Goal: Download file/media

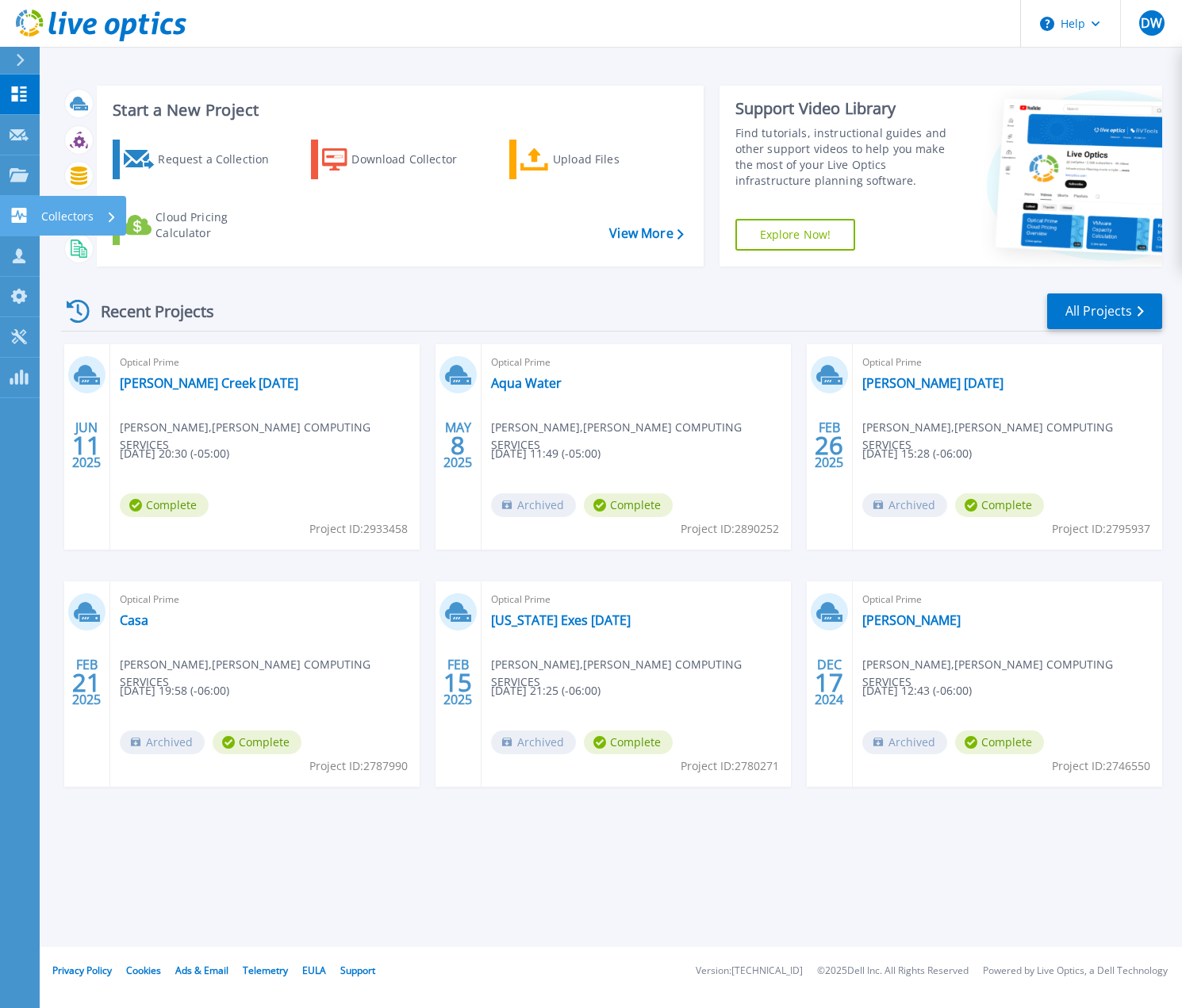
click at [20, 226] on link "Collectors Collectors" at bounding box center [20, 216] width 40 height 41
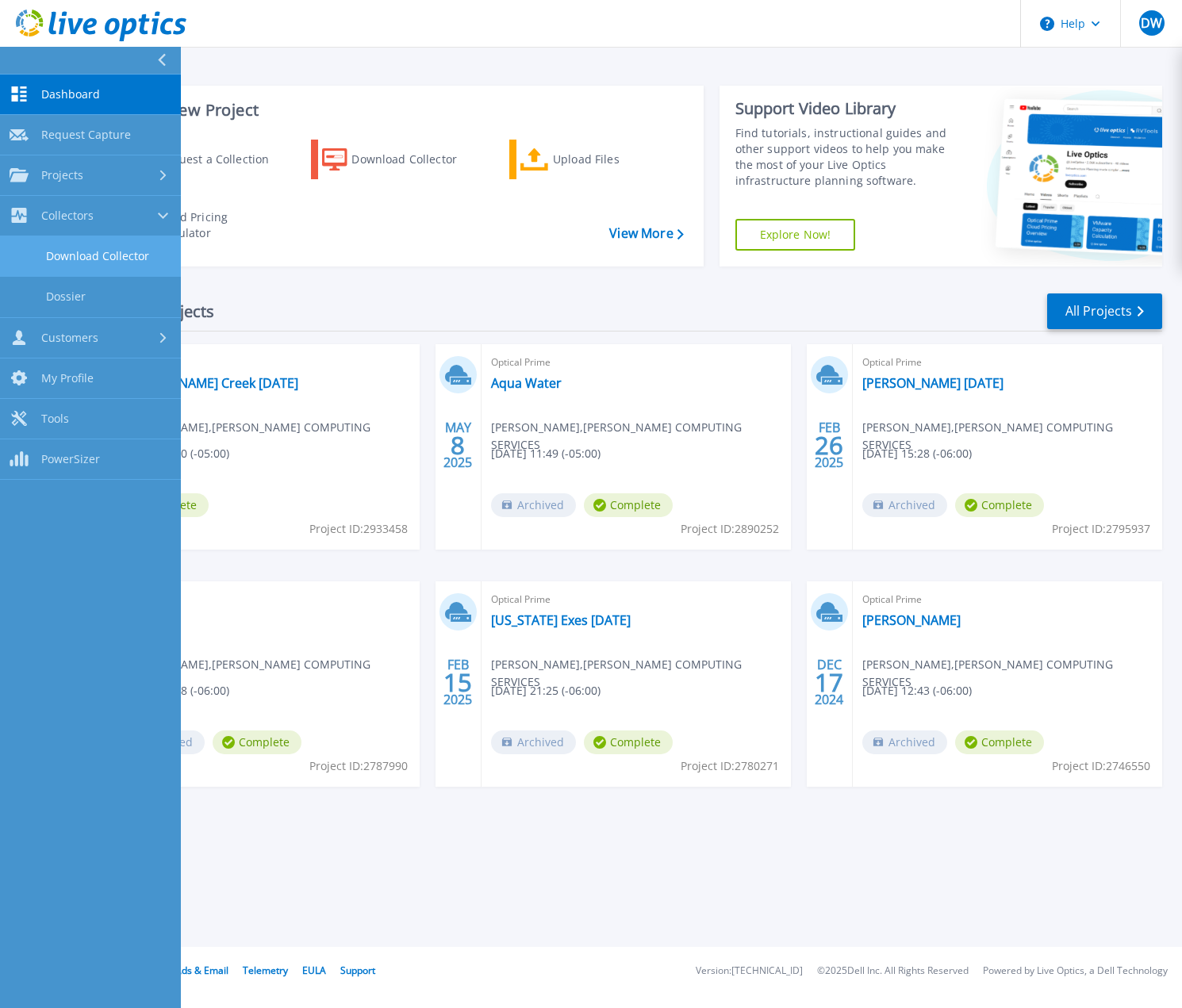
click at [95, 256] on link "Download Collector" at bounding box center [90, 256] width 181 height 41
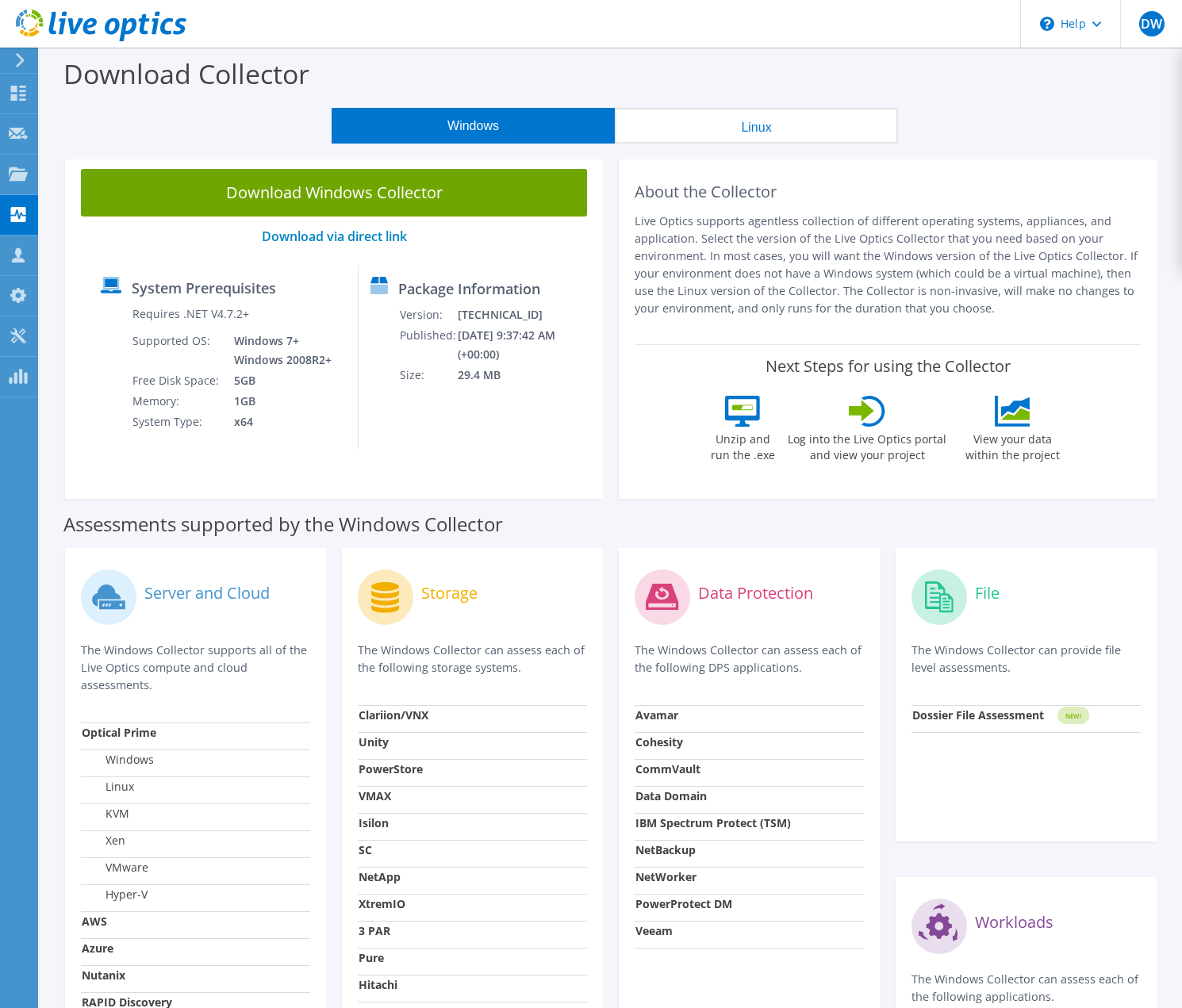
click at [403, 188] on link "Download Windows Collector" at bounding box center [334, 192] width 506 height 47
click at [19, 62] on icon at bounding box center [20, 59] width 12 height 14
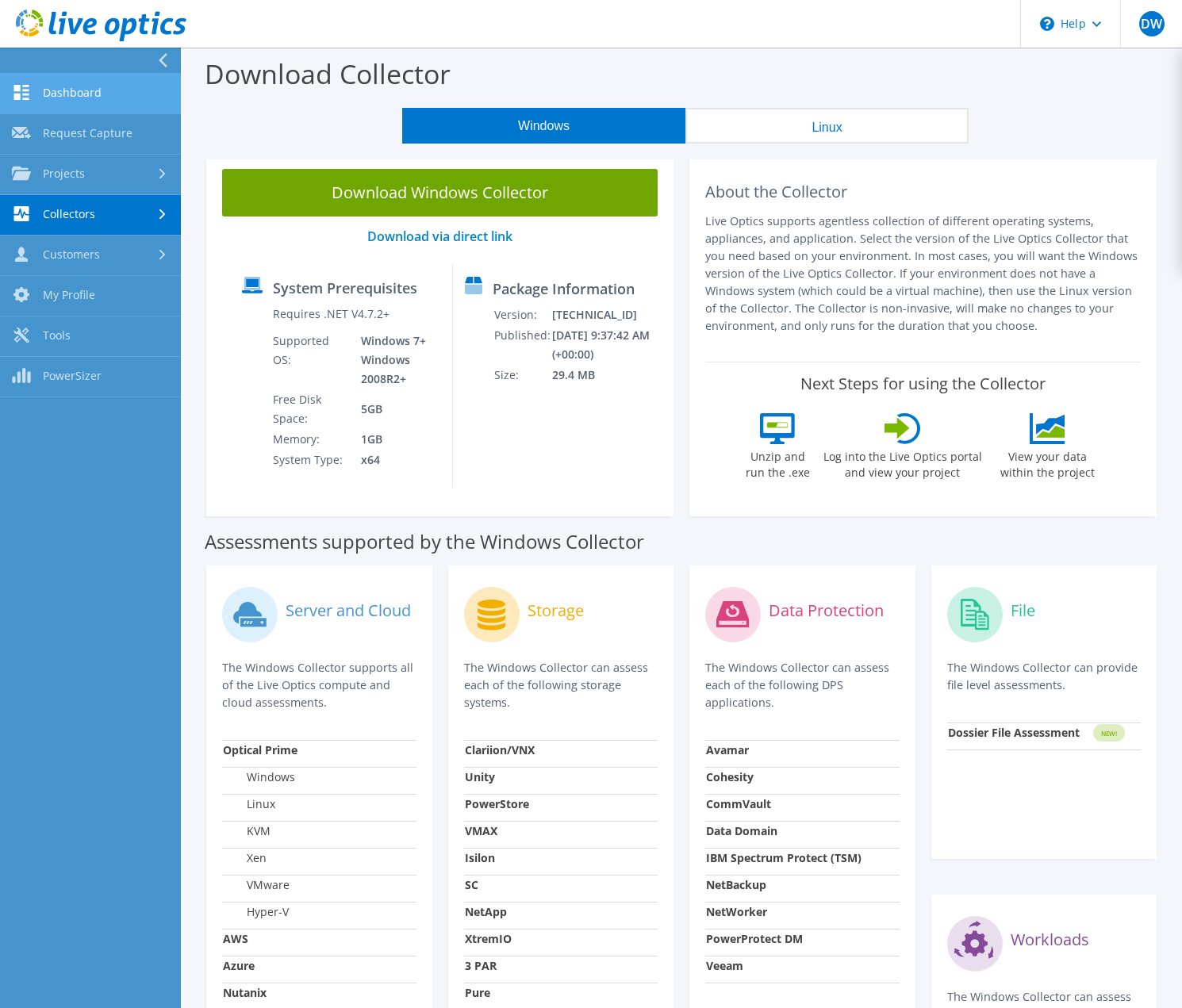
click at [53, 93] on link "Dashboard" at bounding box center [90, 94] width 181 height 41
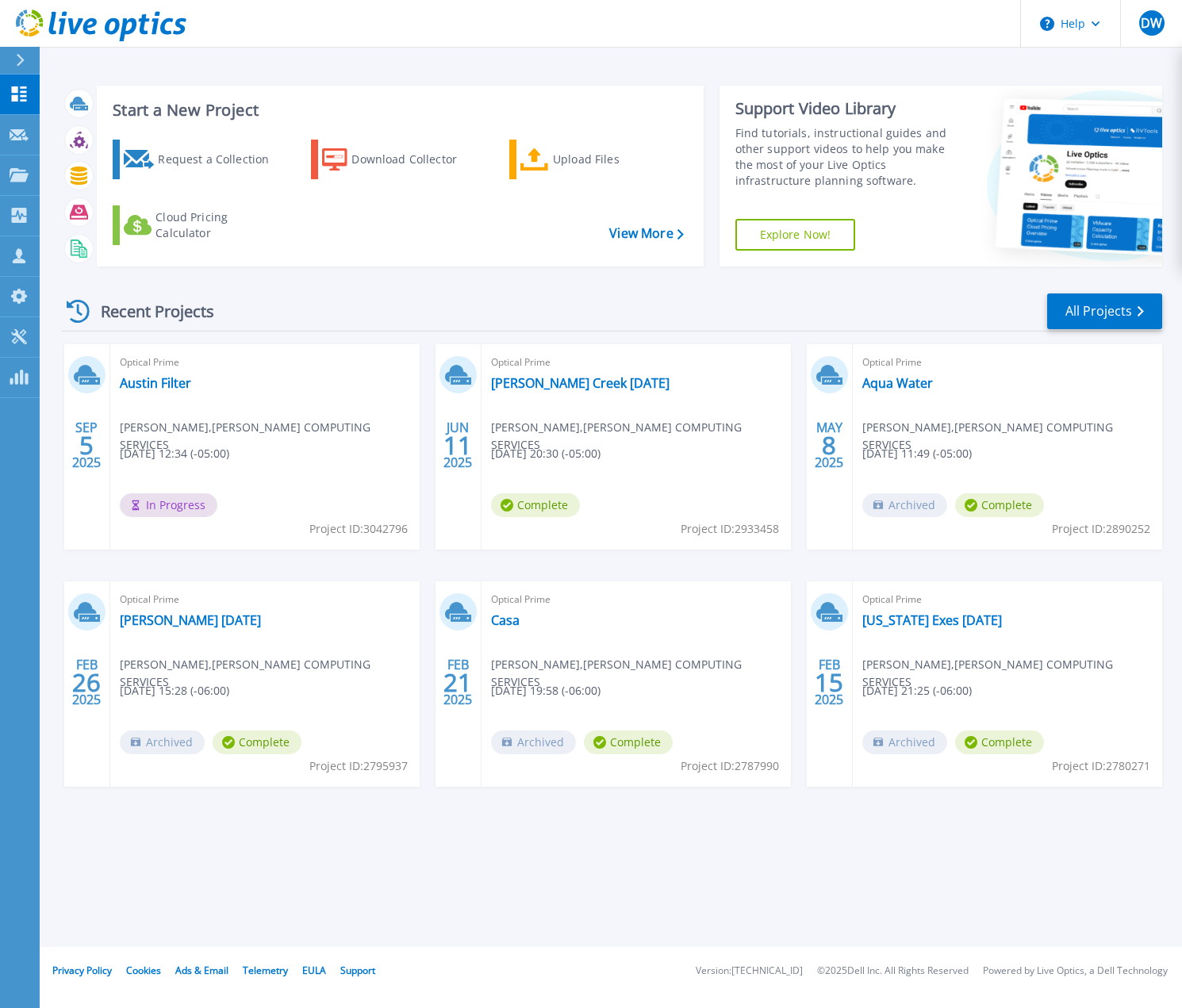
click at [298, 288] on div "Recent Projects All Projects [DATE] Optical Prime Austin Filter [PERSON_NAME] ,…" at bounding box center [611, 555] width 1100 height 552
click at [149, 383] on link "Austin Filter" at bounding box center [155, 383] width 72 height 16
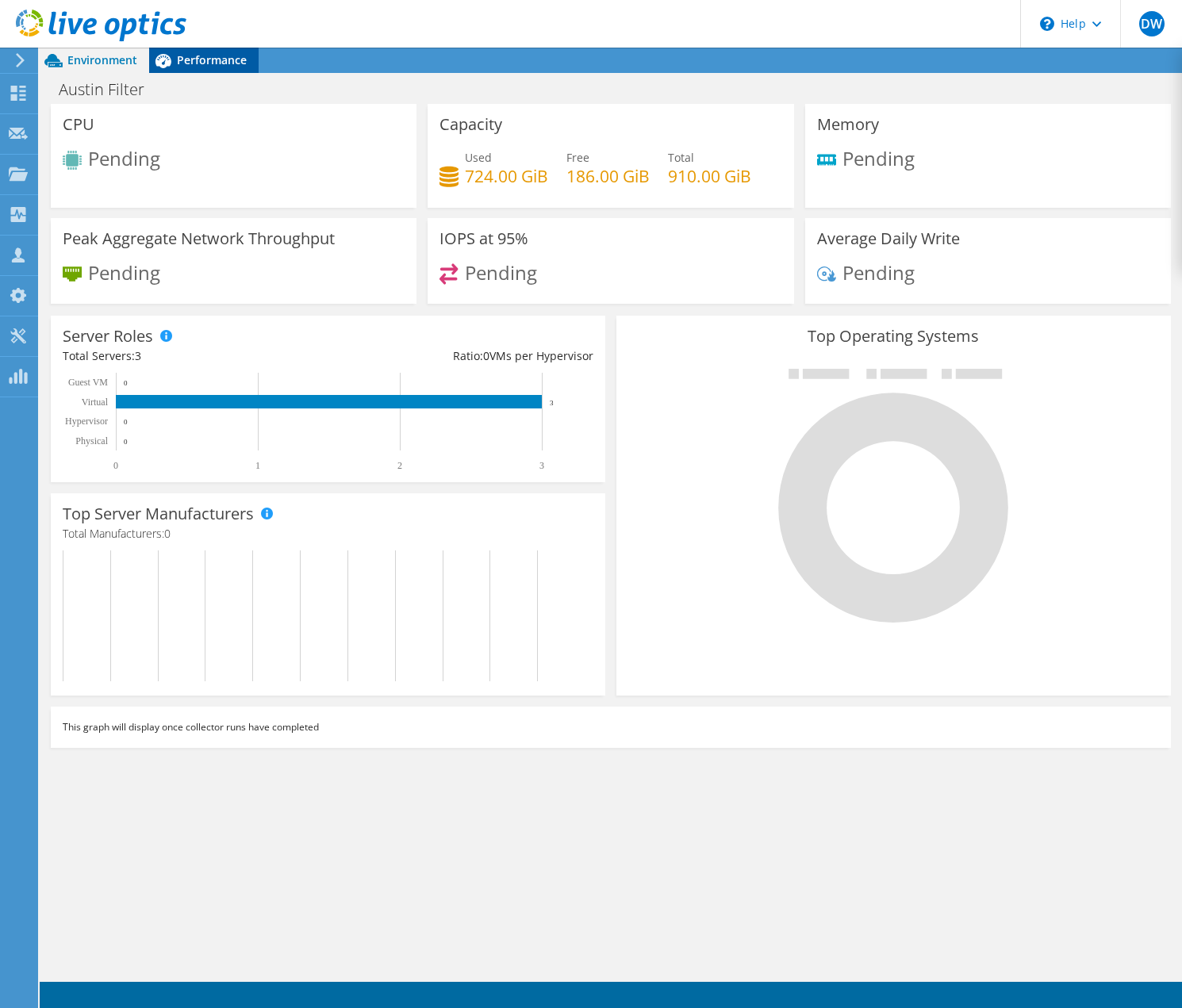
click at [229, 58] on span "Performance" at bounding box center [211, 59] width 70 height 15
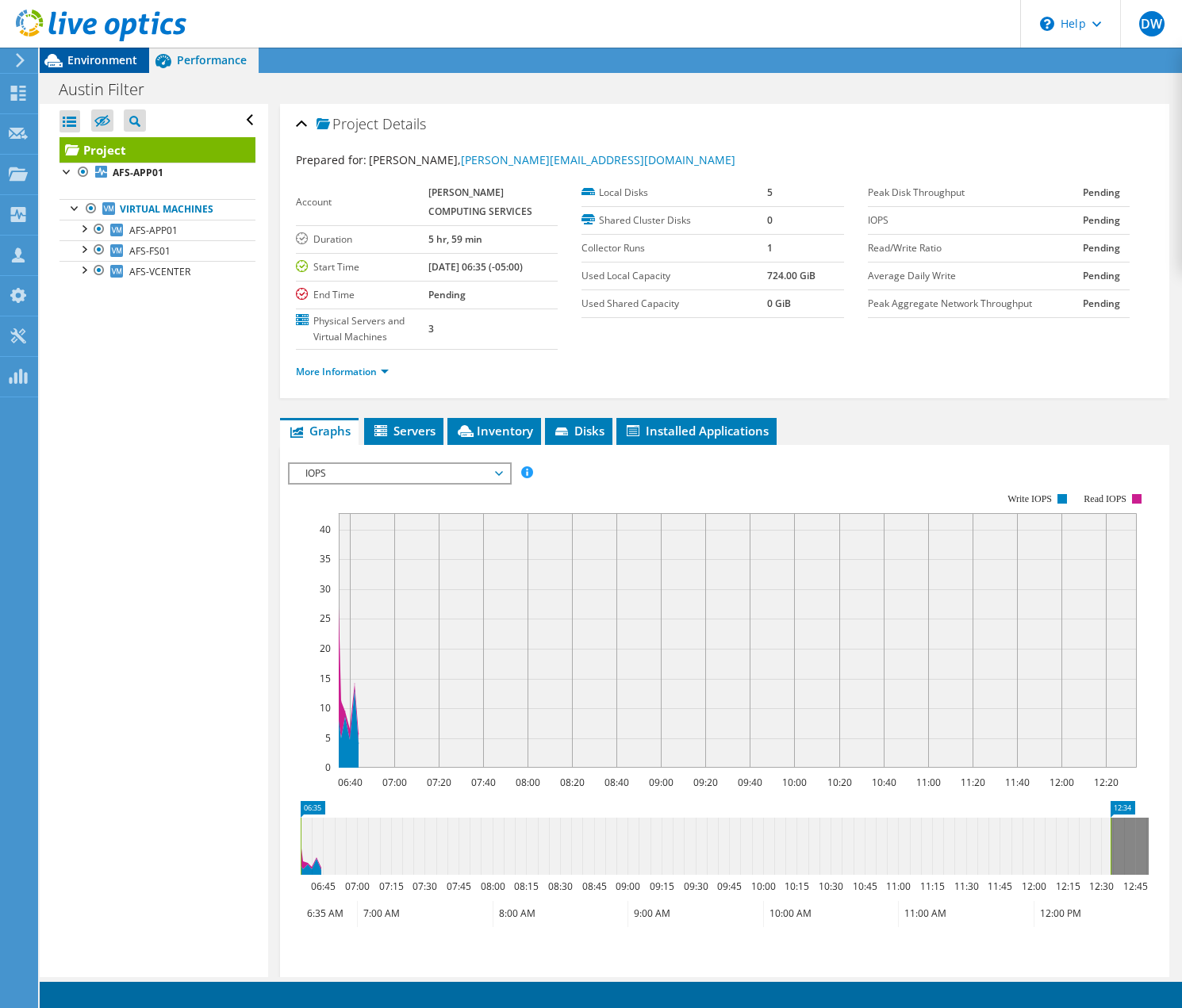
click at [96, 57] on span "Environment" at bounding box center [102, 59] width 70 height 15
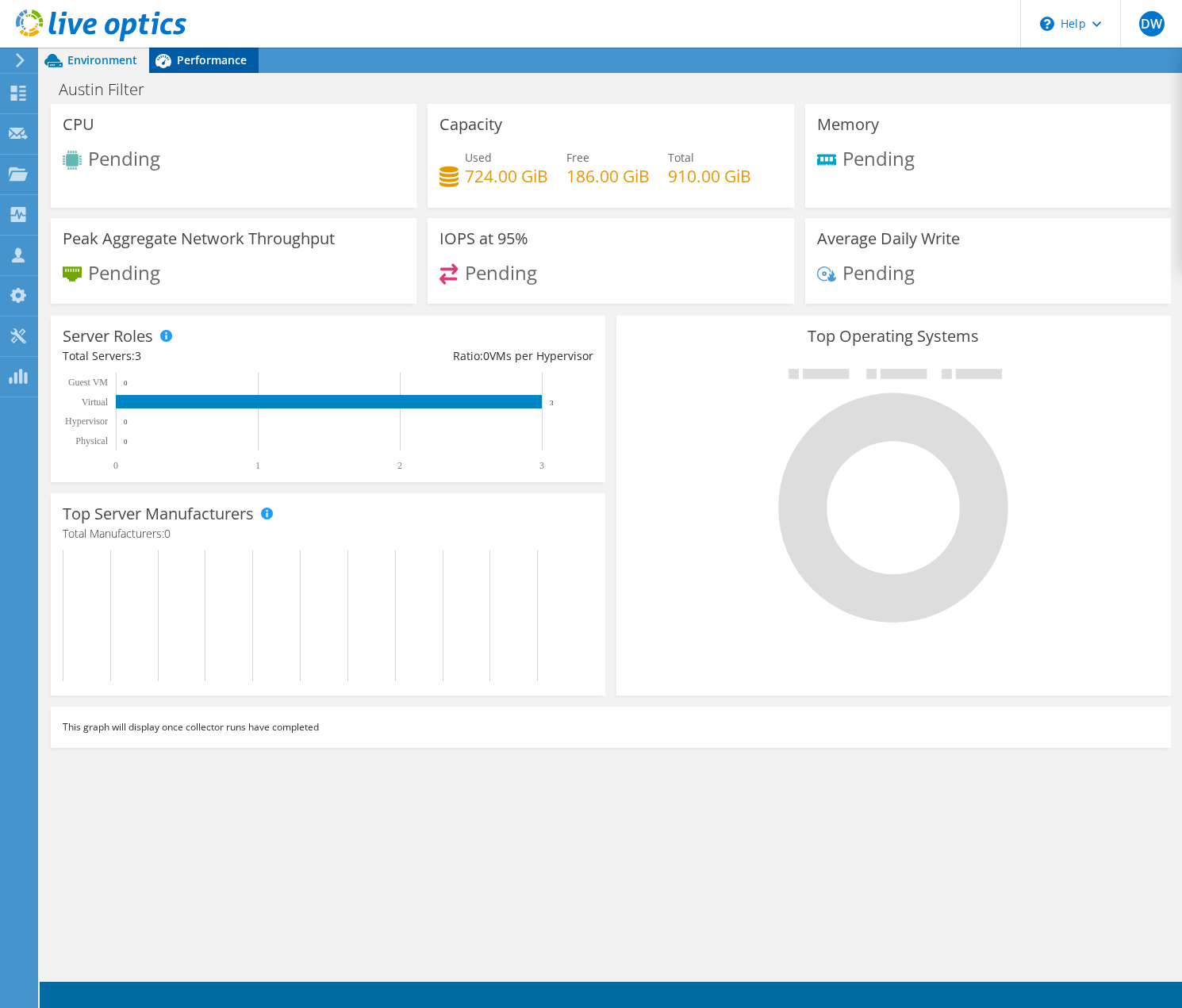
click at [208, 61] on span "Performance" at bounding box center [211, 59] width 70 height 15
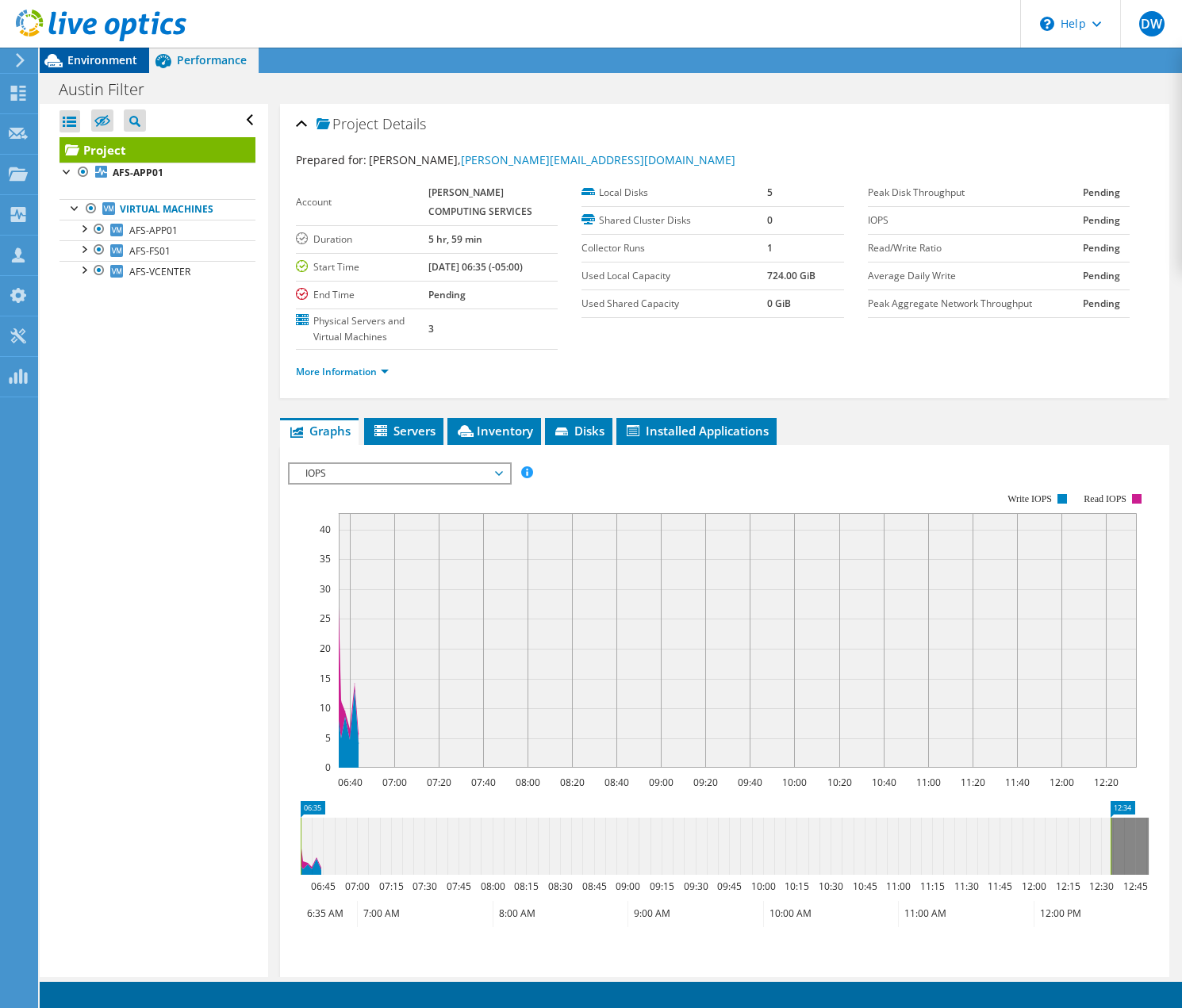
click at [105, 60] on span "Environment" at bounding box center [102, 59] width 70 height 15
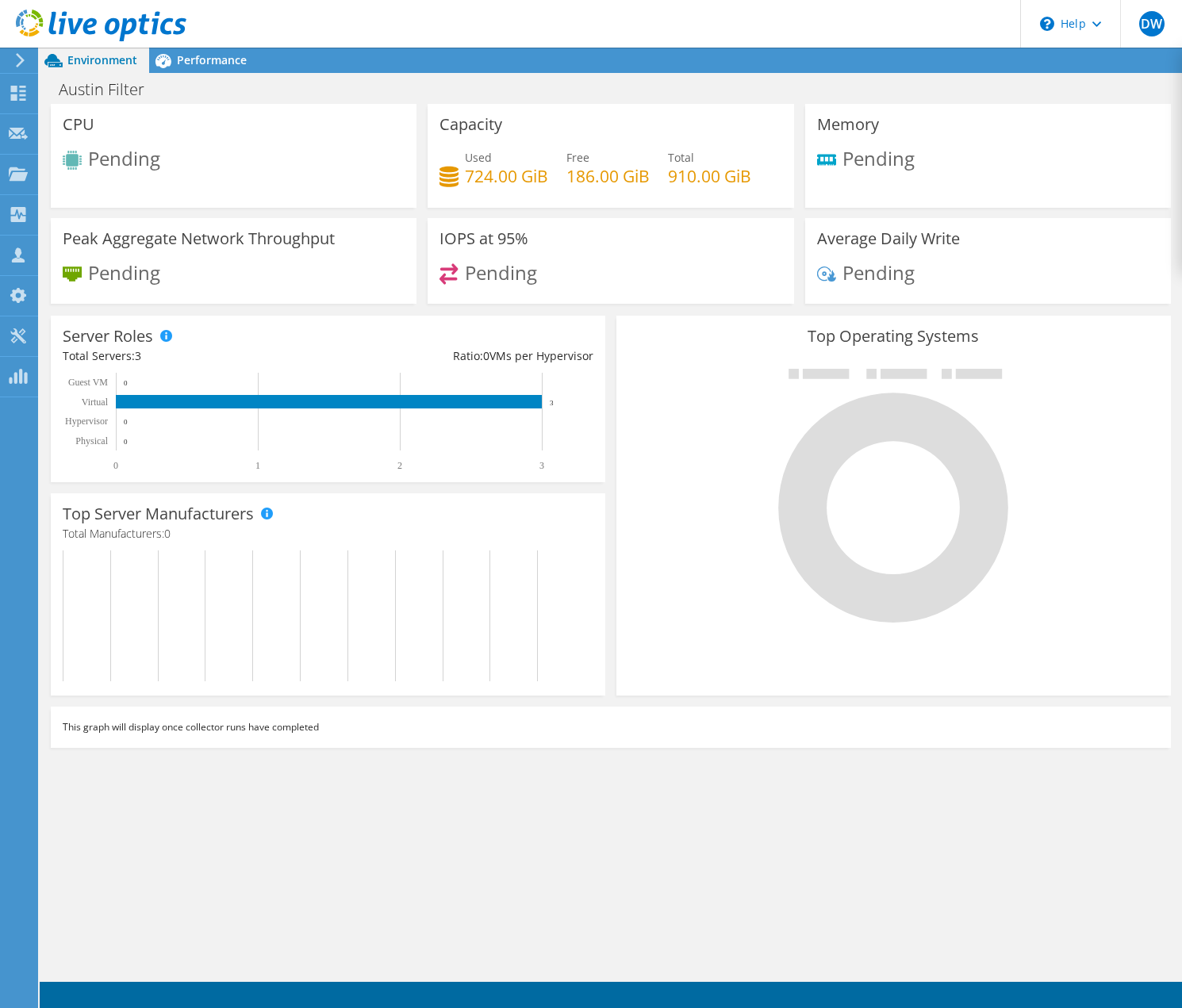
click at [22, 58] on use at bounding box center [20, 59] width 8 height 14
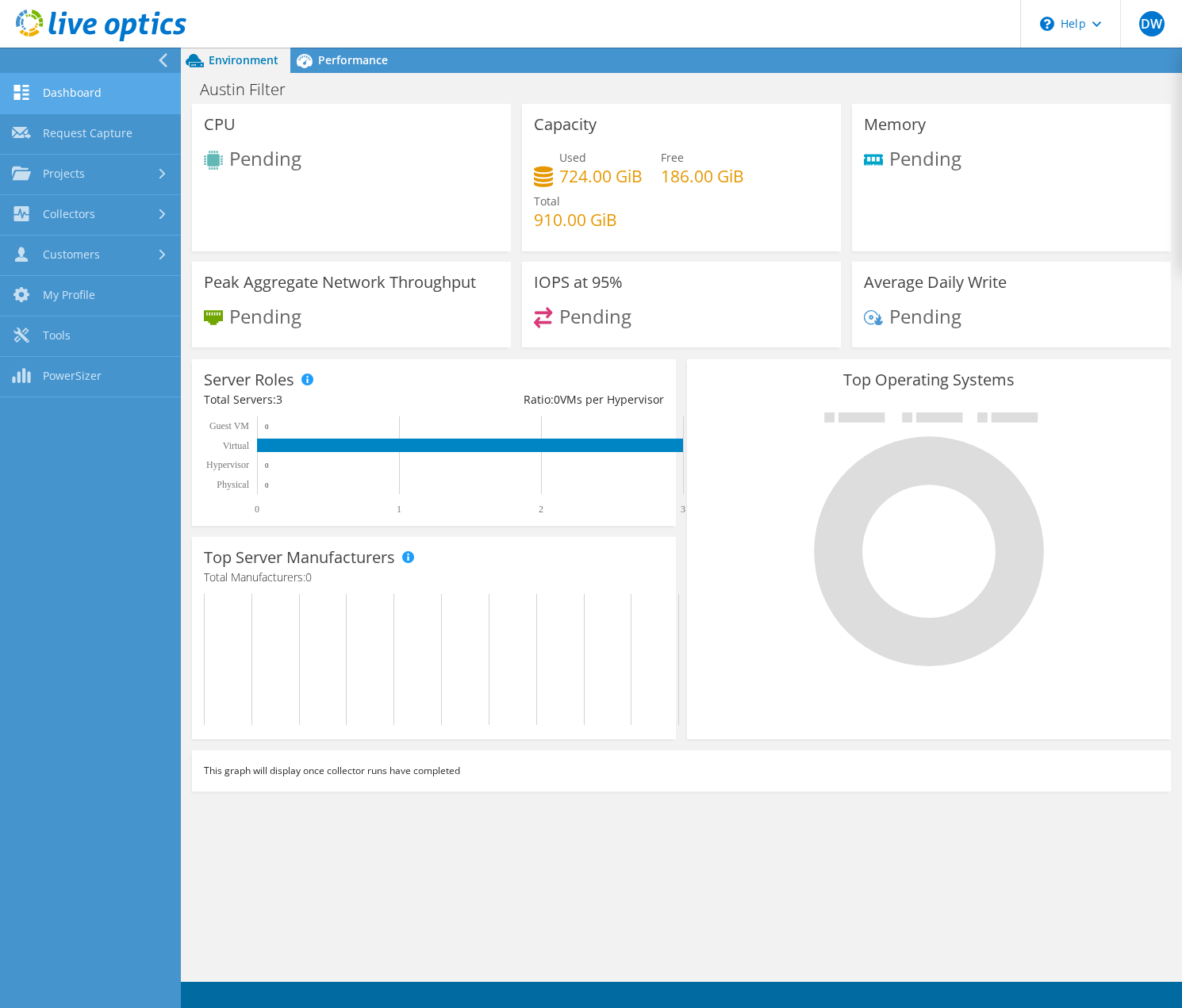
click at [66, 89] on link "Dashboard" at bounding box center [90, 94] width 181 height 41
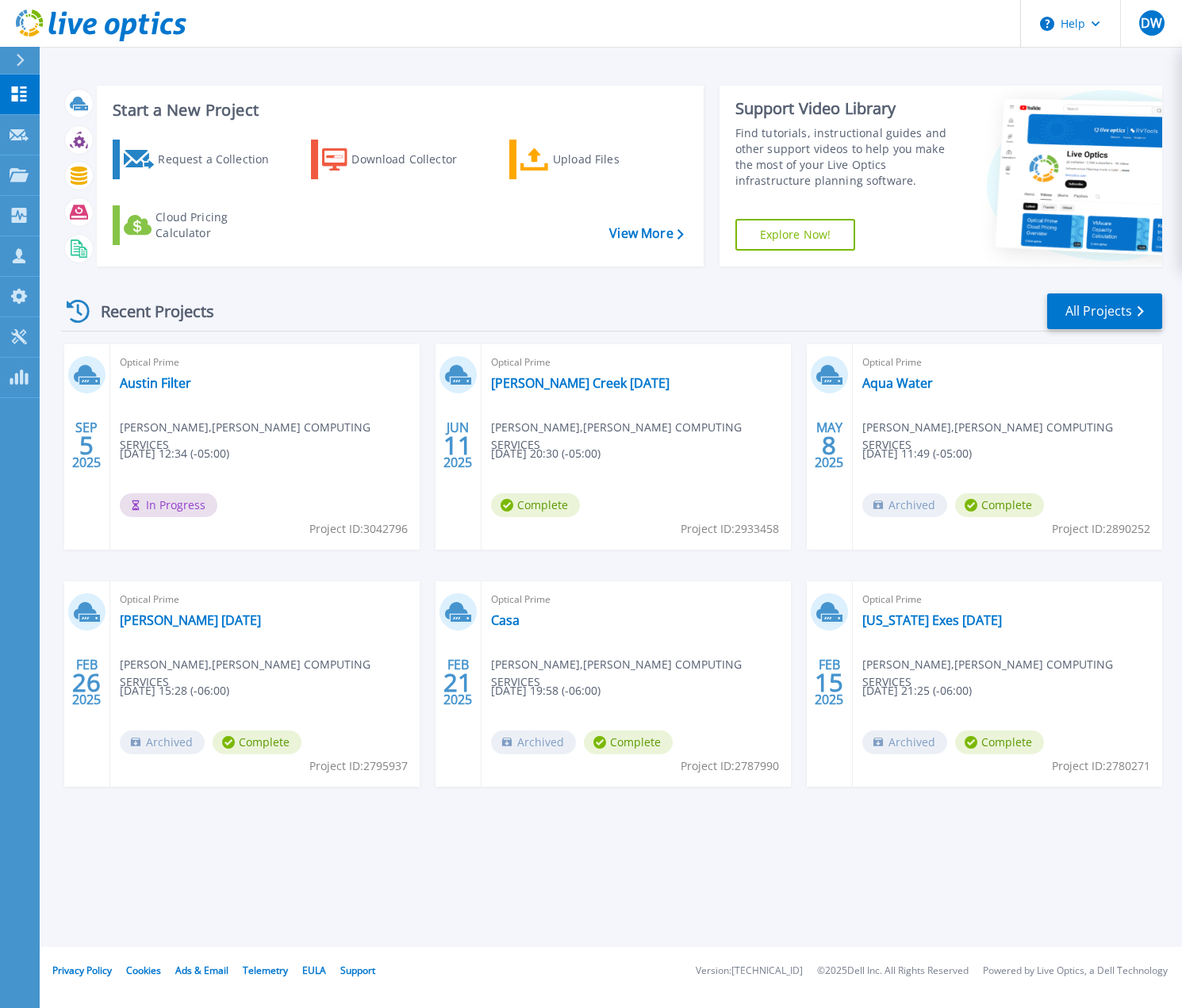
click at [163, 508] on span "In Progress" at bounding box center [168, 505] width 98 height 24
click at [165, 387] on link "Austin Filter" at bounding box center [155, 383] width 72 height 16
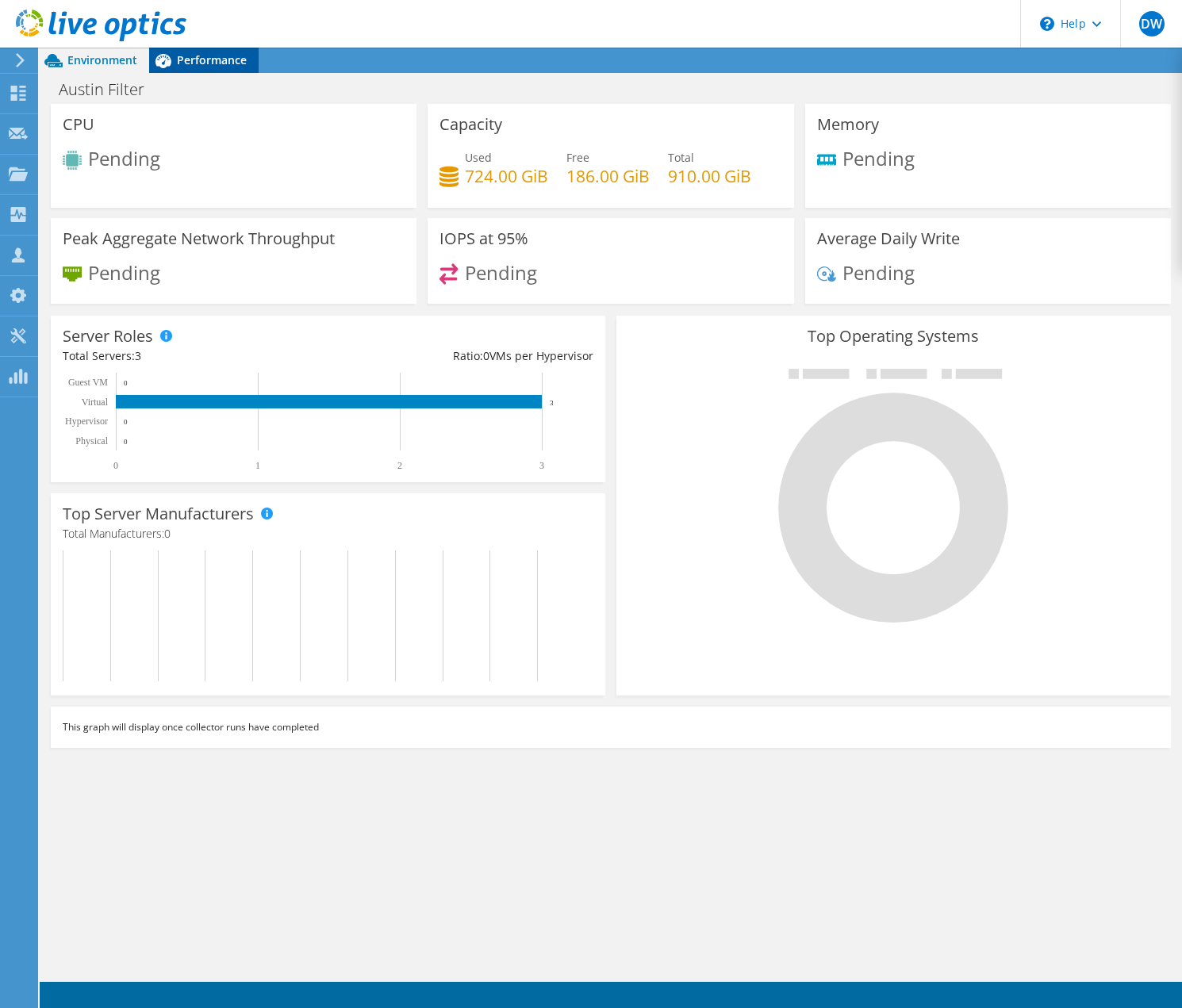
click at [217, 65] on span "Performance" at bounding box center [211, 59] width 70 height 15
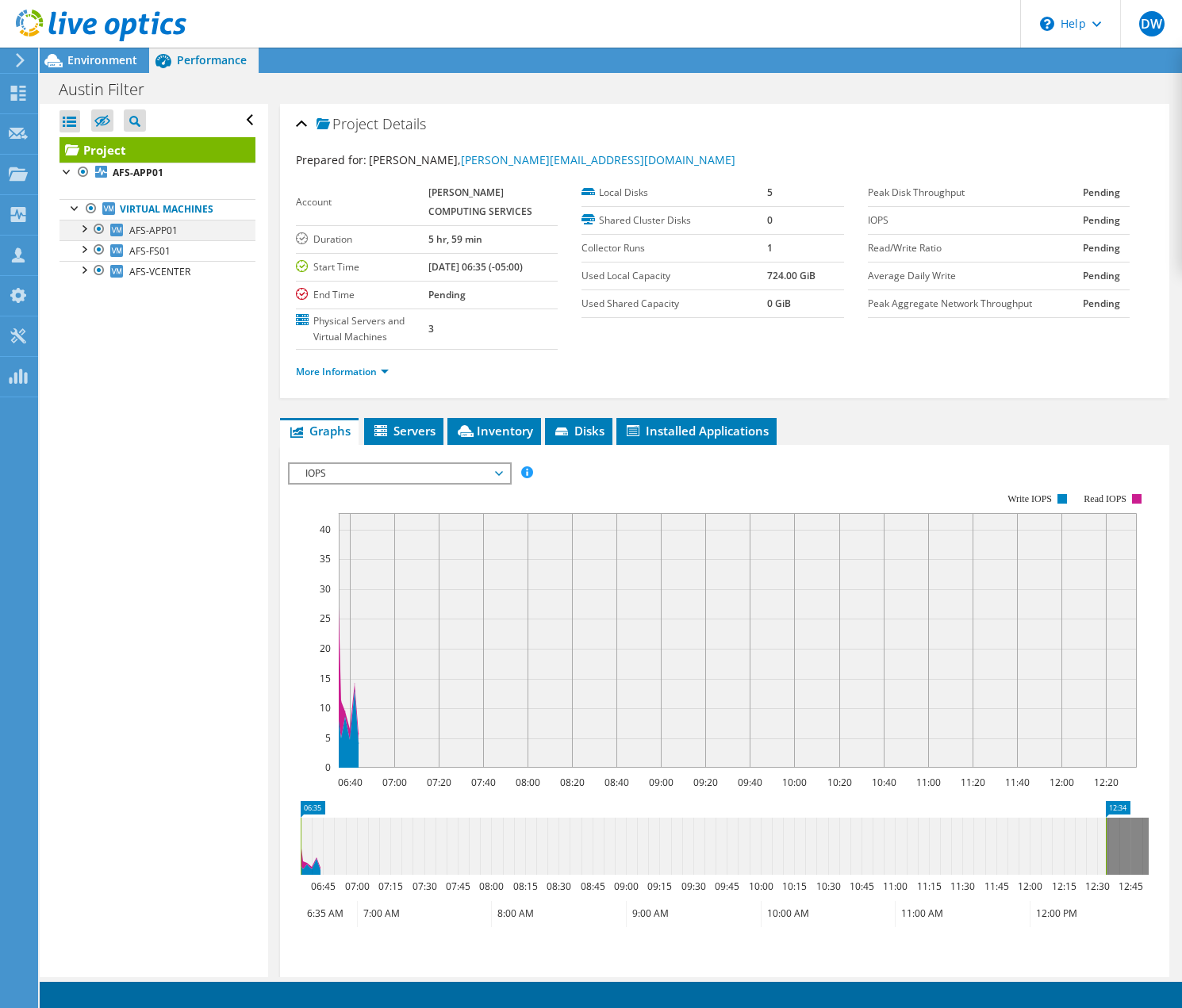
click at [85, 228] on div at bounding box center [83, 227] width 16 height 16
click at [88, 306] on div at bounding box center [83, 310] width 16 height 16
